Goal: Leave review/rating

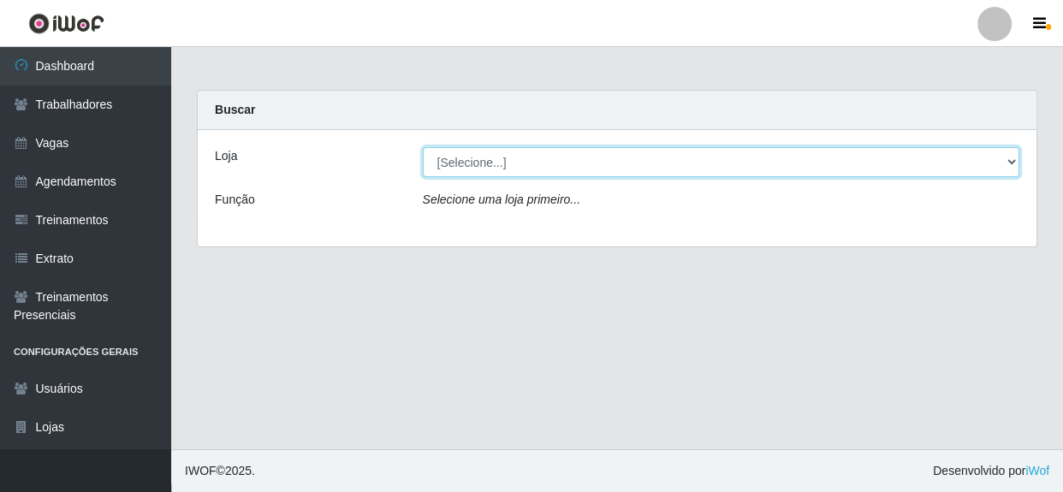
click at [578, 155] on select "[Selecione...] Rede Compras - CD Logistica" at bounding box center [721, 162] width 597 height 30
select select "429"
click at [423, 147] on select "[Selecione...] Rede Compras - CD Logistica" at bounding box center [721, 162] width 597 height 30
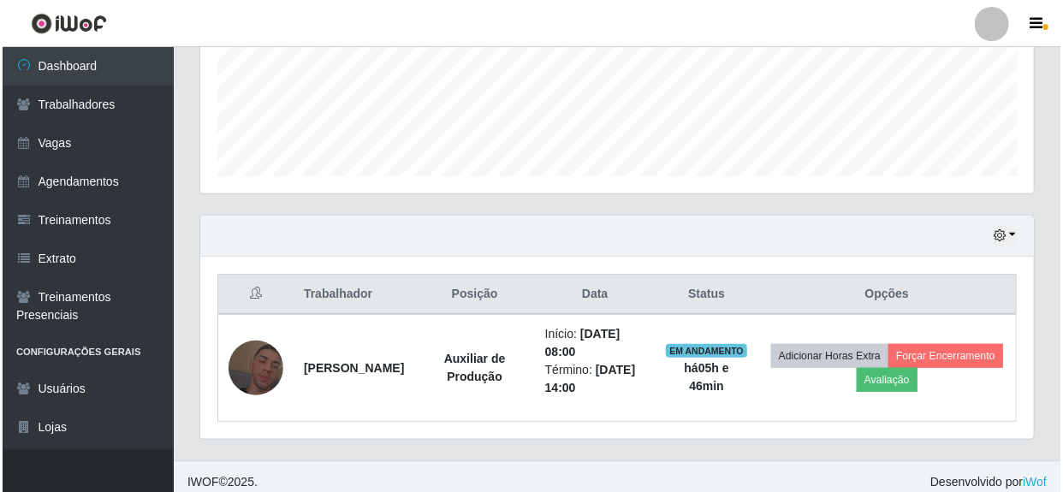
scroll to position [445, 0]
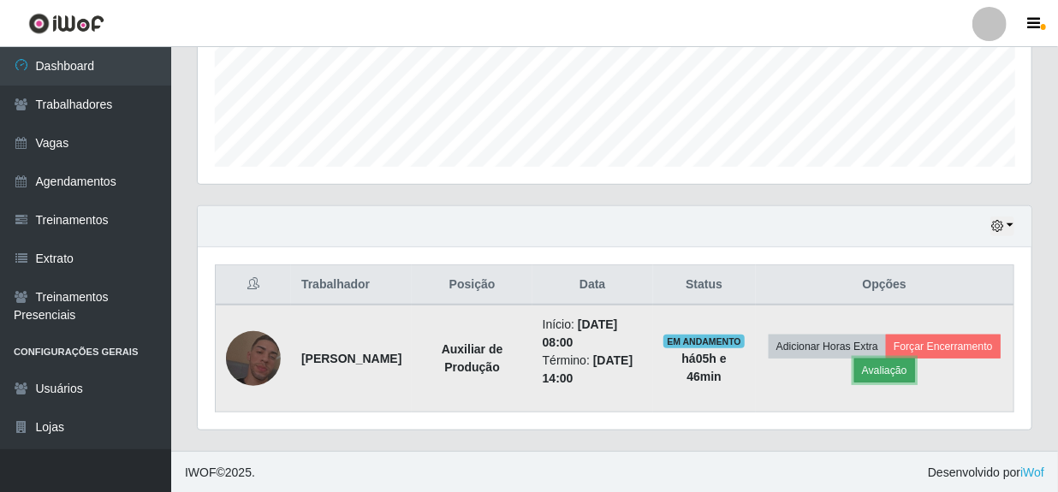
click at [915, 369] on button "Avaliação" at bounding box center [884, 371] width 61 height 24
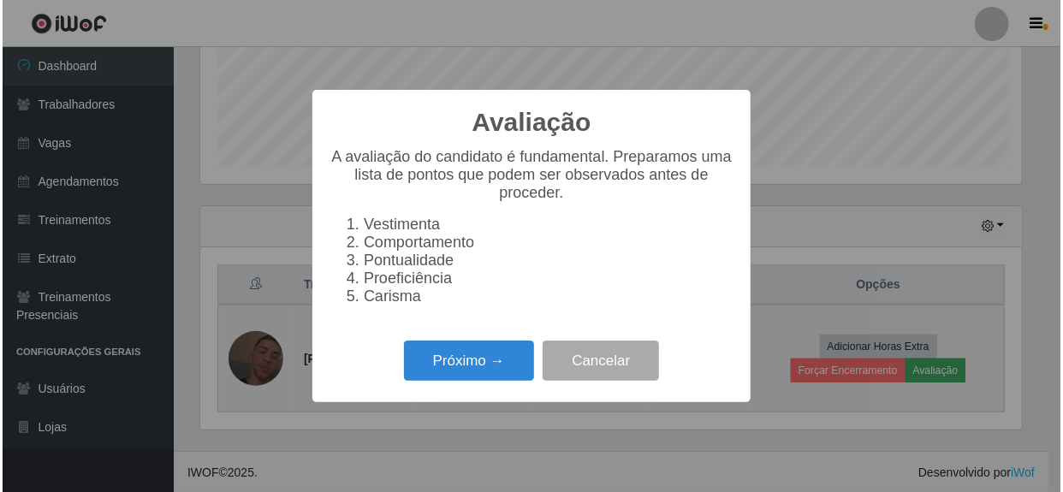
scroll to position [355, 826]
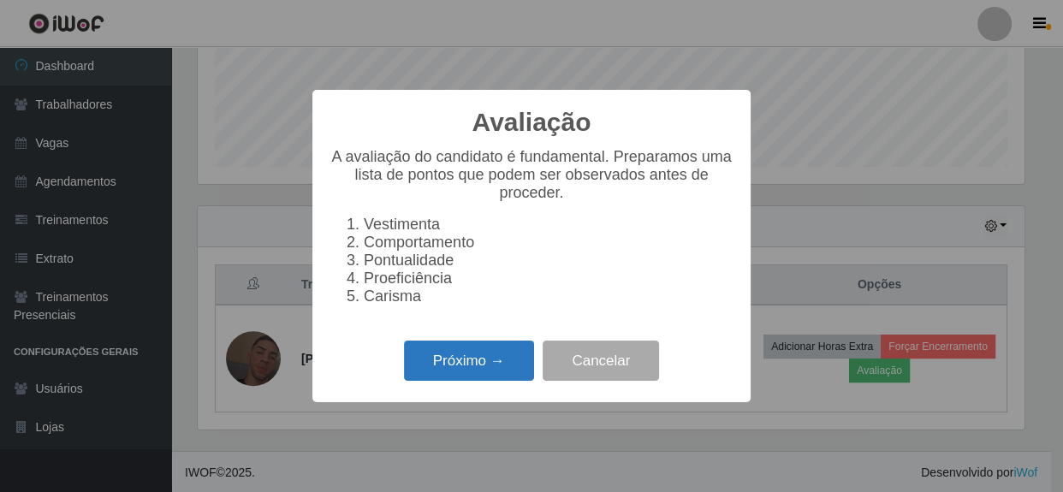
click at [523, 368] on button "Próximo →" at bounding box center [469, 361] width 130 height 40
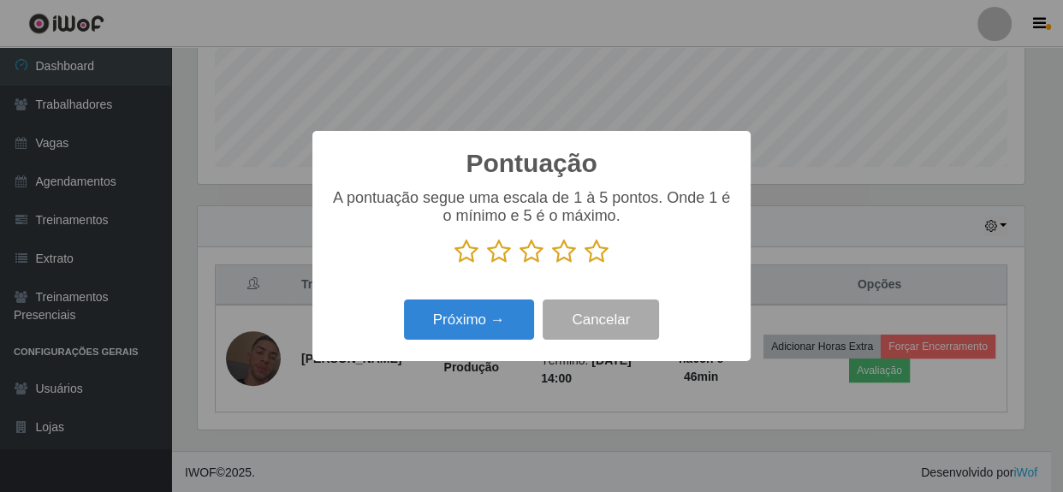
drag, startPoint x: 601, startPoint y: 253, endPoint x: 582, endPoint y: 258, distance: 19.3
click at [601, 252] on icon at bounding box center [596, 252] width 24 height 26
click at [584, 264] on input "radio" at bounding box center [584, 264] width 0 height 0
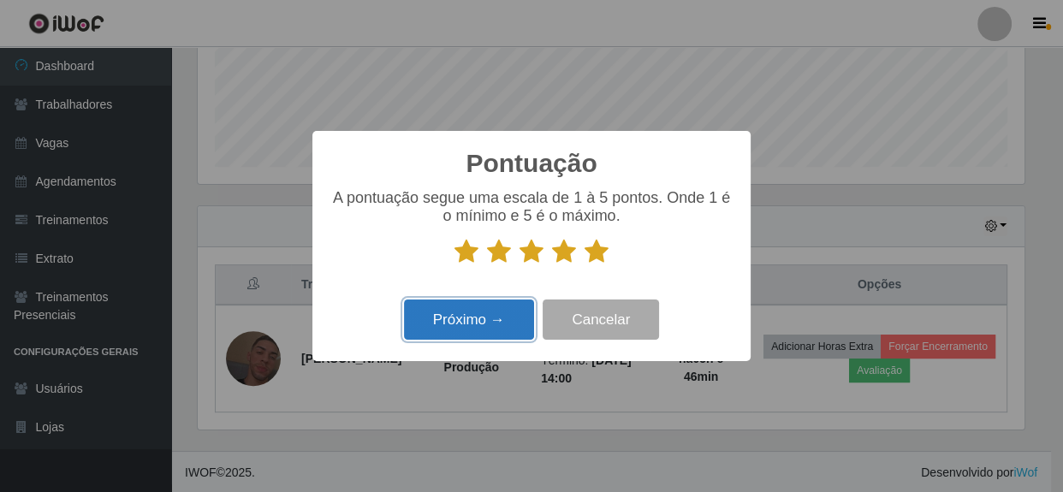
click at [461, 311] on button "Próximo →" at bounding box center [469, 319] width 130 height 40
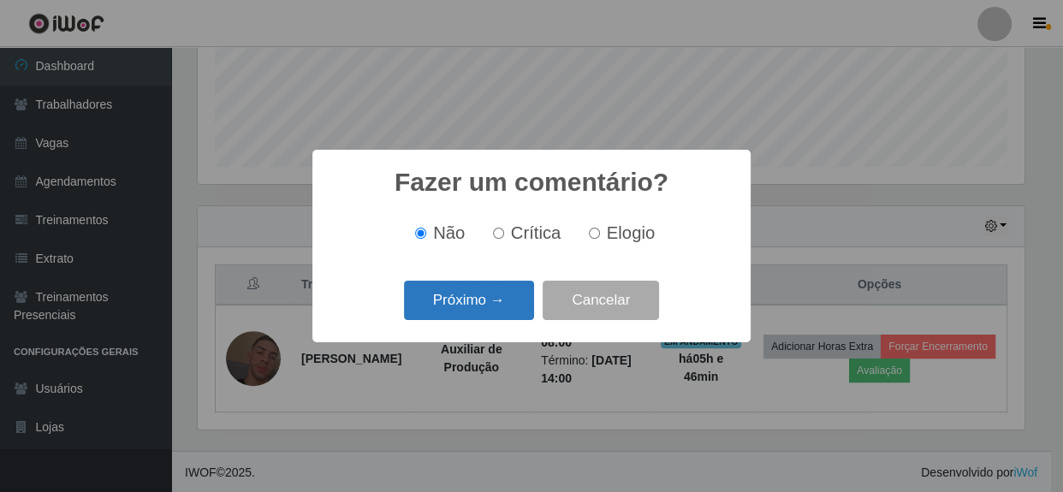
click at [510, 298] on button "Próximo →" at bounding box center [469, 301] width 130 height 40
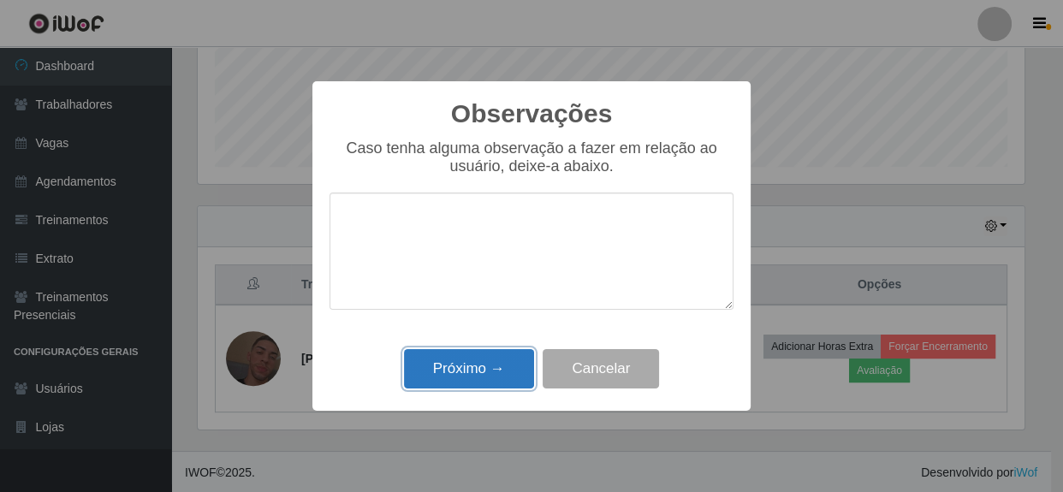
click at [480, 371] on button "Próximo →" at bounding box center [469, 369] width 130 height 40
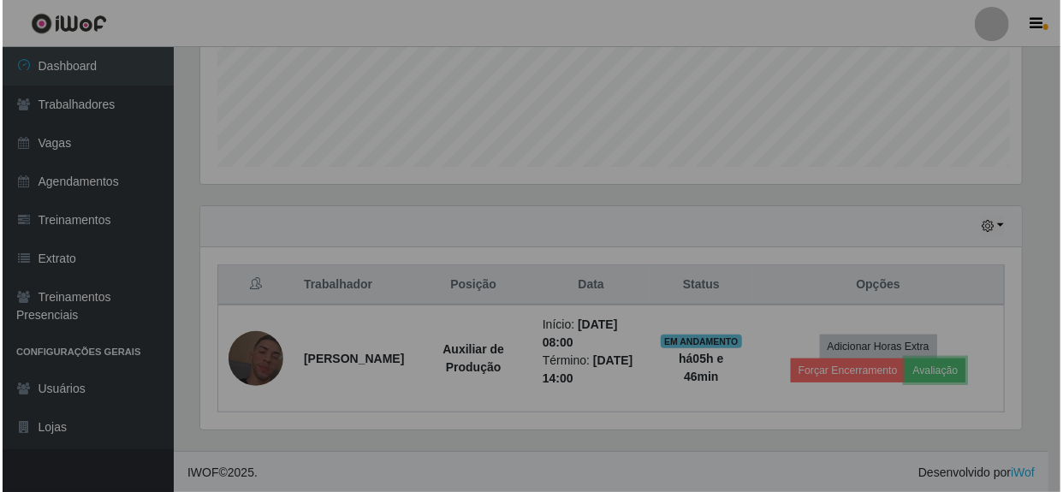
scroll to position [355, 833]
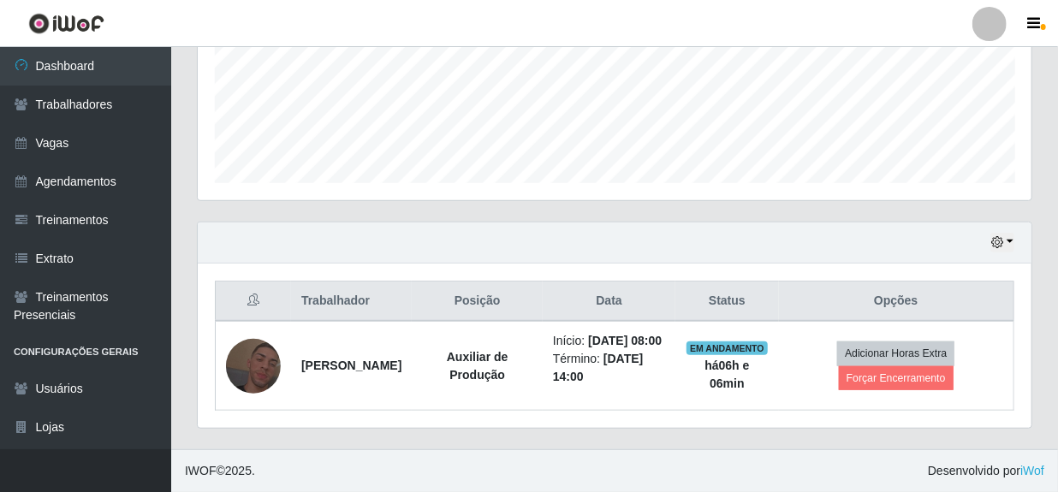
click at [642, 416] on div "Trabalhador Posição Data Status Opções [PERSON_NAME] Auxiliar de Produção Iníci…" at bounding box center [614, 346] width 833 height 164
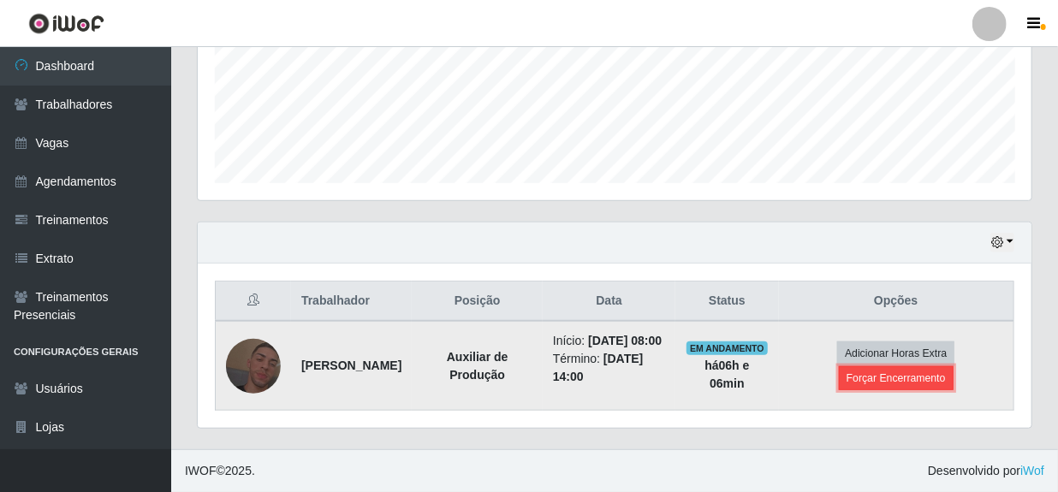
click at [873, 367] on button "Forçar Encerramento" at bounding box center [896, 378] width 115 height 24
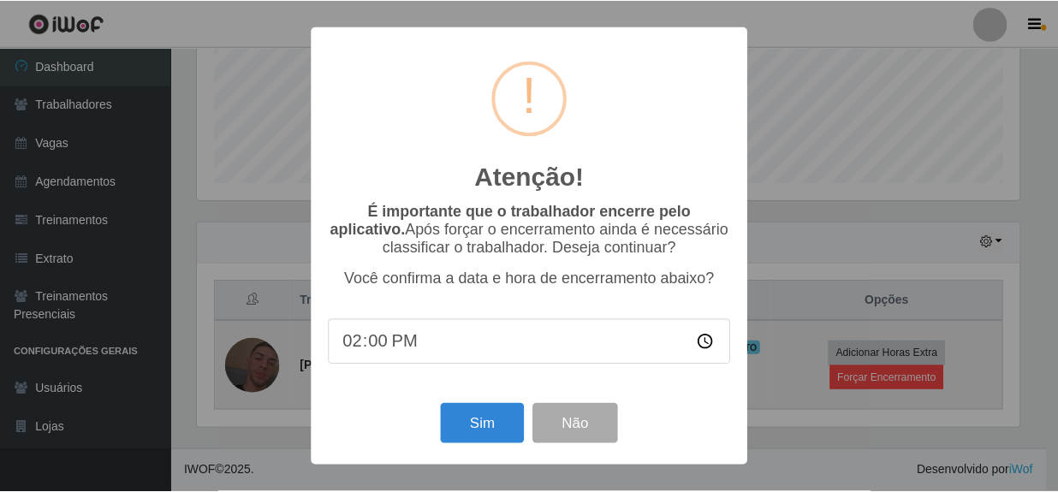
scroll to position [355, 826]
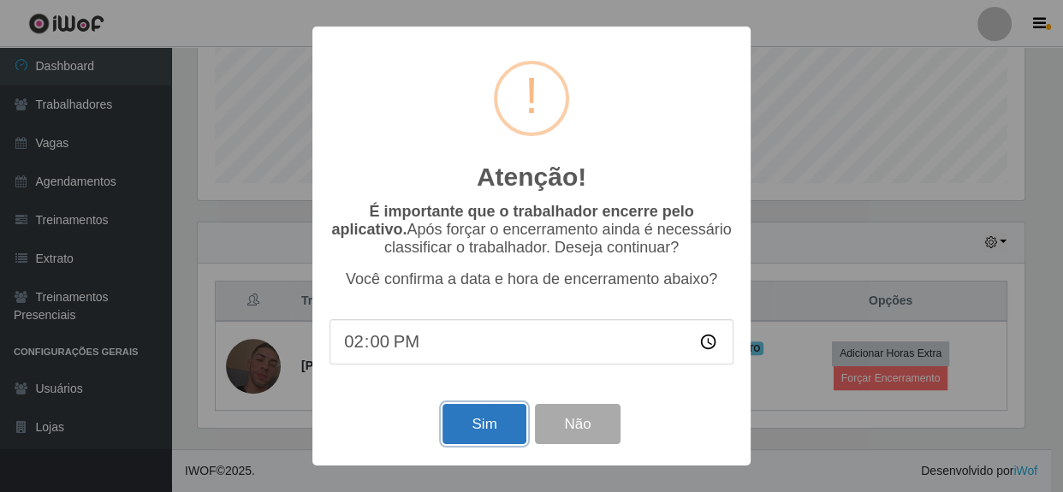
click at [483, 421] on button "Sim" at bounding box center [483, 424] width 83 height 40
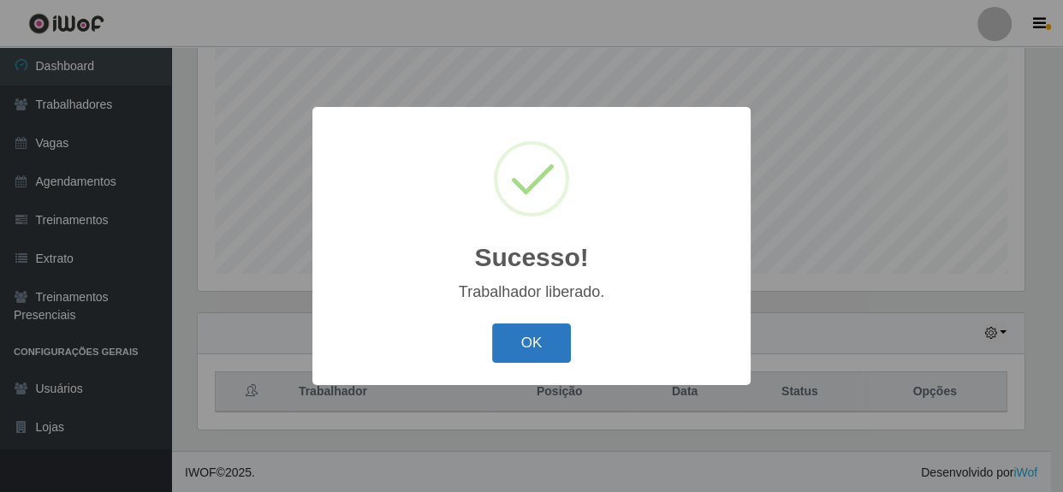
click at [554, 354] on button "OK" at bounding box center [532, 343] width 80 height 40
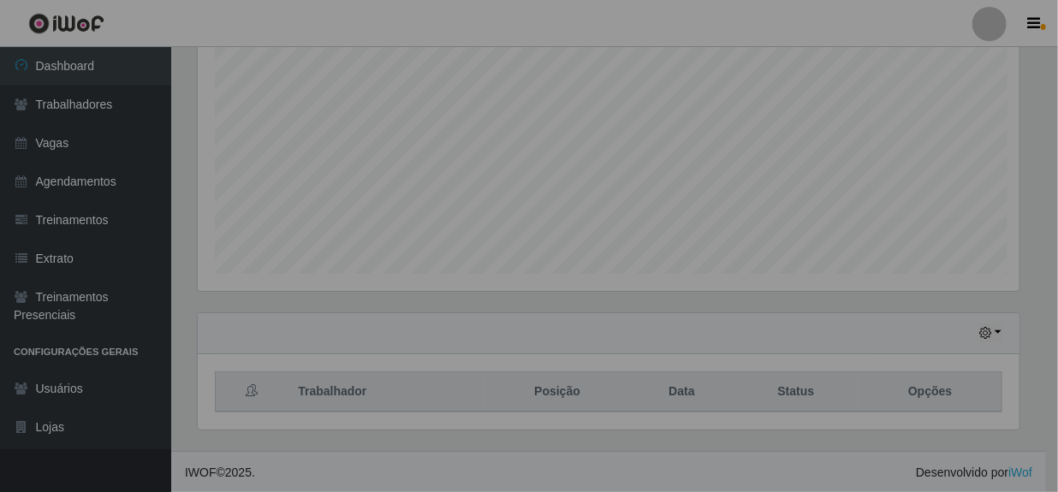
scroll to position [355, 833]
